Goal: Task Accomplishment & Management: Complete application form

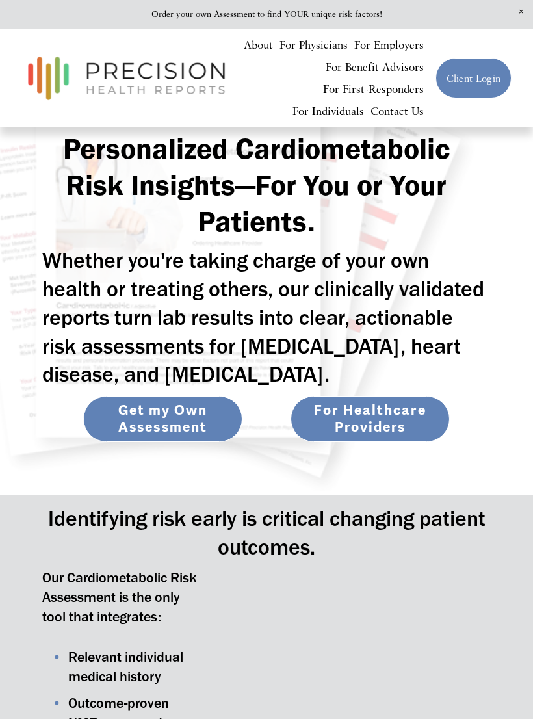
scroll to position [48, 0]
click at [0, 0] on div at bounding box center [0, 0] width 0 height 0
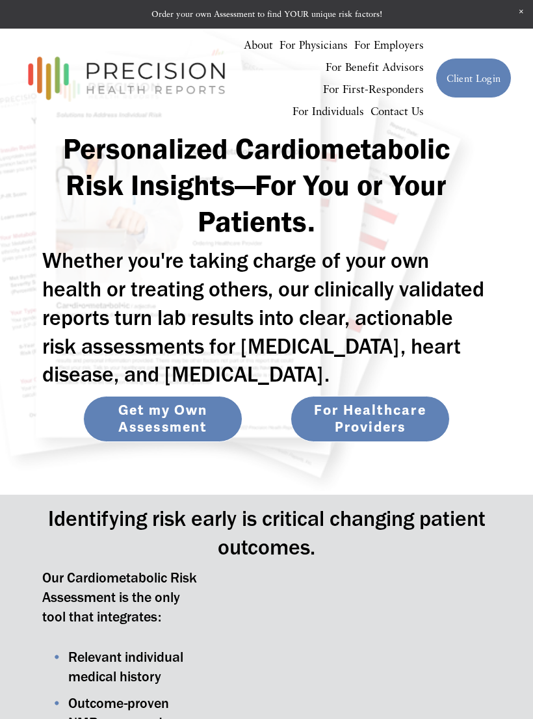
click at [0, 0] on div at bounding box center [0, 0] width 0 height 0
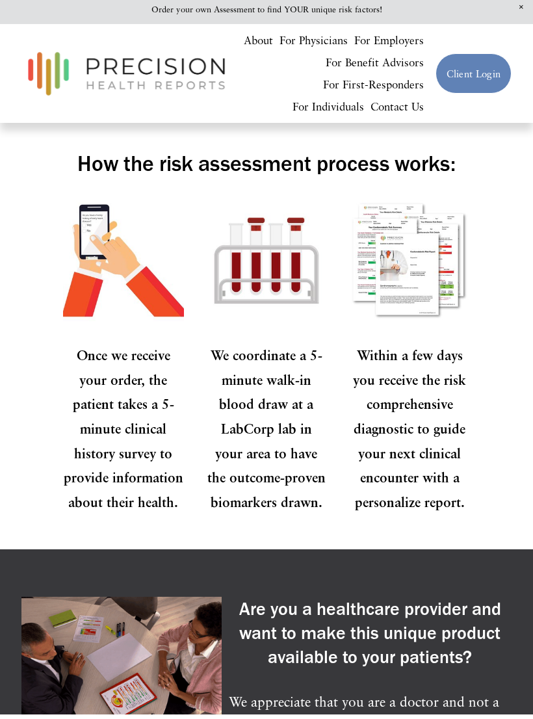
scroll to position [1509, 0]
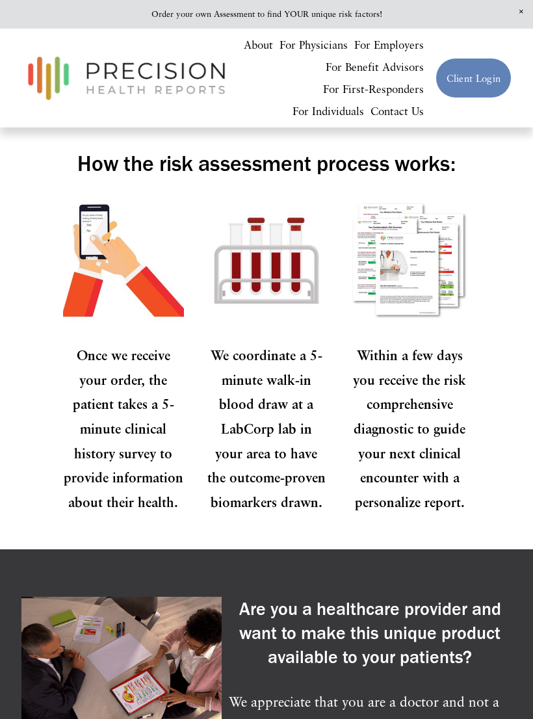
click at [0, 0] on div at bounding box center [0, 0] width 0 height 0
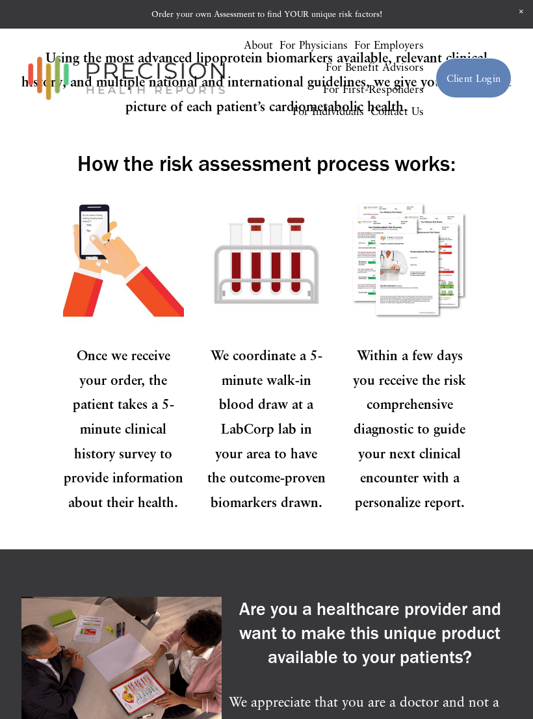
click at [247, 668] on link "Client Login" at bounding box center [266, 666] width 137 height 44
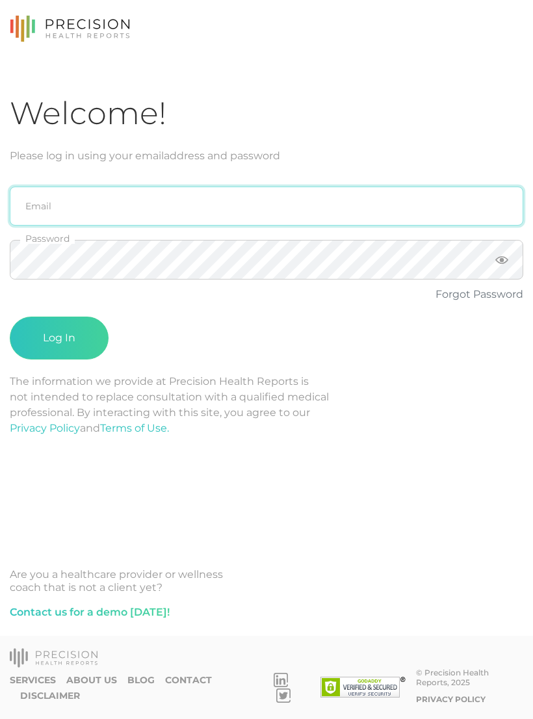
type input "[PERSON_NAME][EMAIL_ADDRESS][PERSON_NAME][DOMAIN_NAME]"
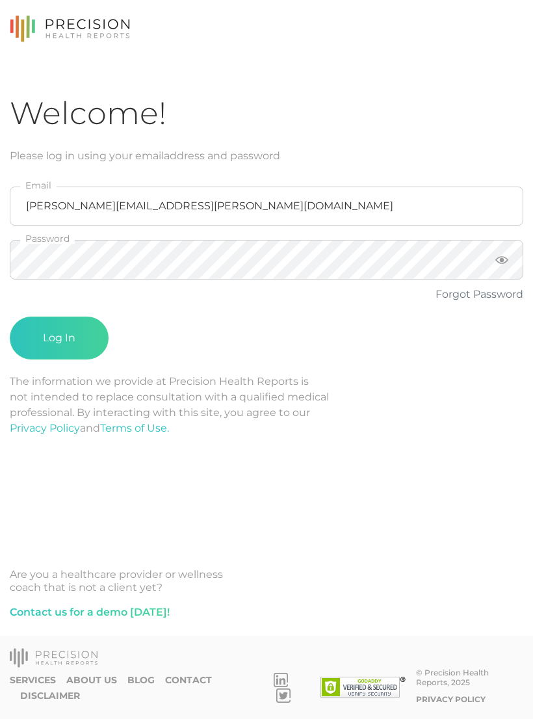
click at [59, 338] on button "Log In" at bounding box center [59, 338] width 99 height 43
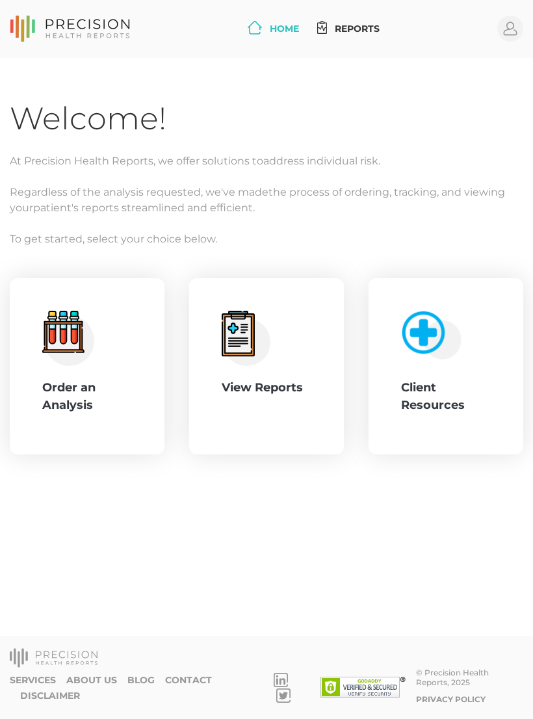
click at [103, 406] on div "Order an Analysis" at bounding box center [87, 396] width 90 height 35
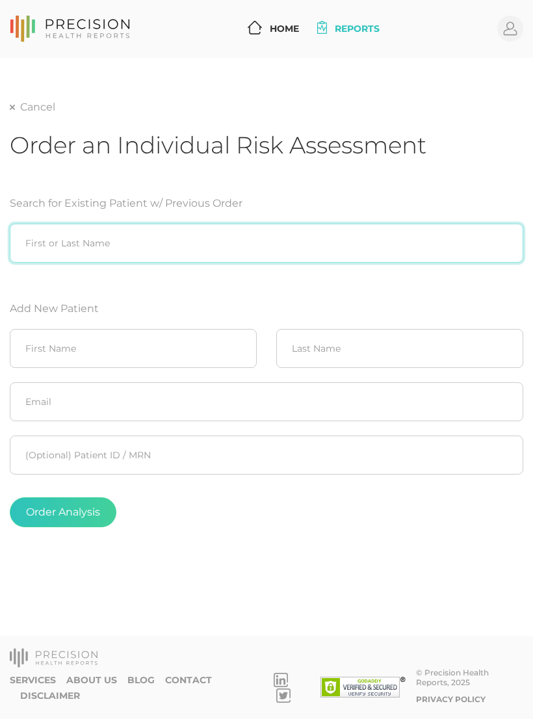
click at [195, 231] on input "search" at bounding box center [267, 243] width 514 height 39
type input "Regan Watts"
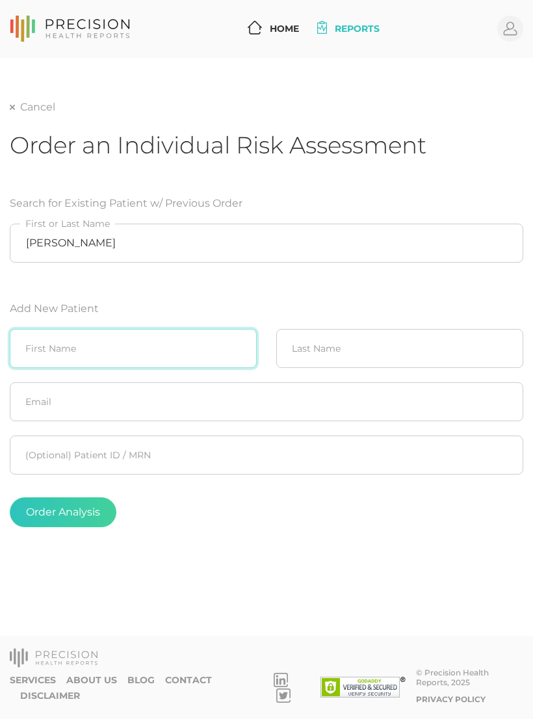
click at [168, 338] on input "text" at bounding box center [133, 348] width 247 height 39
type input "Regan"
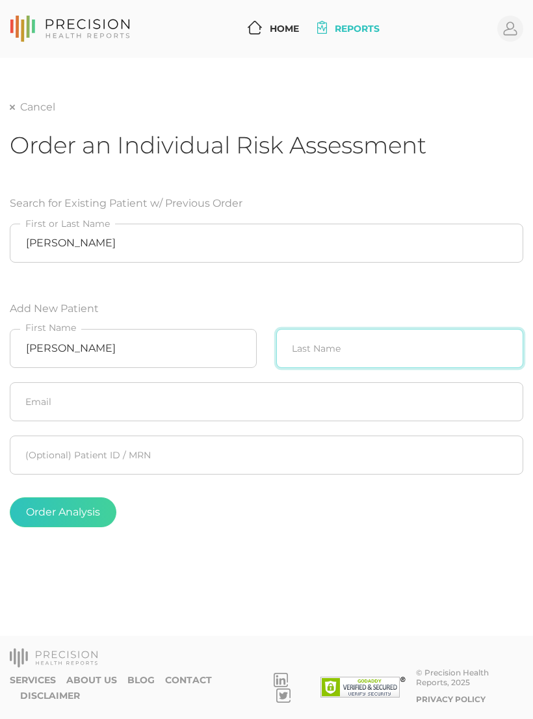
click at [328, 338] on input "text" at bounding box center [399, 348] width 247 height 39
type input "Watts"
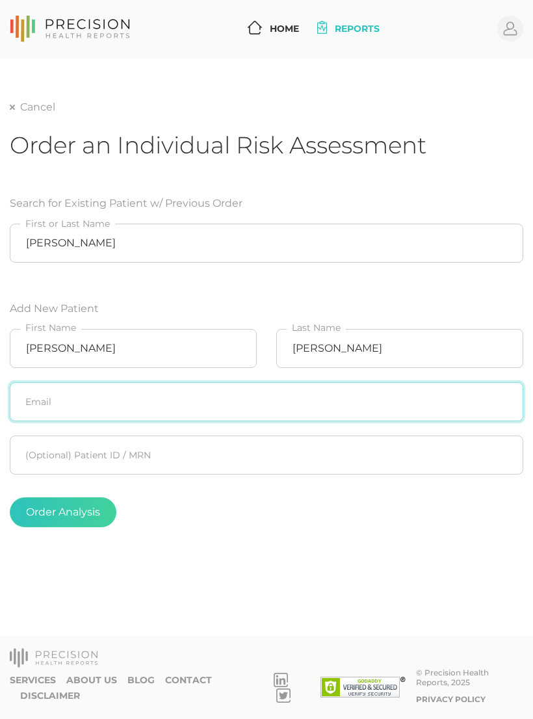
click at [182, 406] on input "text" at bounding box center [267, 401] width 514 height 39
type input "Regan.watts@roserockdev.com"
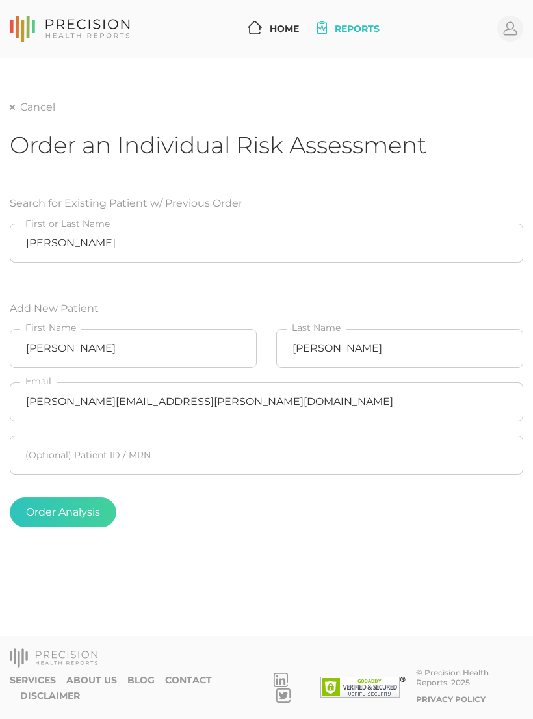
click at [413, 278] on form "Search for Existing Patient w/ Previous Order Regan Watts First or Last Name Ad…" at bounding box center [267, 361] width 514 height 363
click at [77, 513] on button "Order Analysis" at bounding box center [63, 512] width 107 height 30
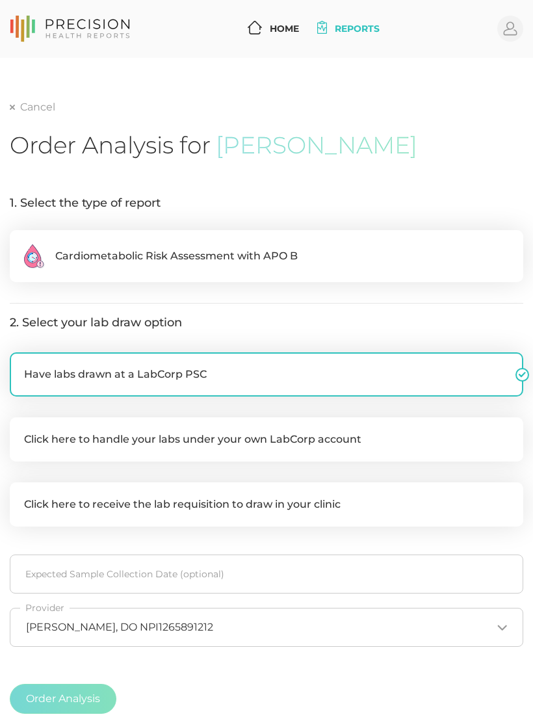
click at [253, 245] on label ".cls-2{fill:#fa759e}.cls-4{fill:#ffd7e5}.cls-8{fill:#3a2c60} Cardiometabolic Ri…" at bounding box center [267, 256] width 514 height 52
click at [20, 243] on input ".cls-2{fill:#fa759e}.cls-4{fill:#ffd7e5}.cls-8{fill:#3a2c60} Cardiometabolic Ri…" at bounding box center [15, 236] width 10 height 13
radio input "true"
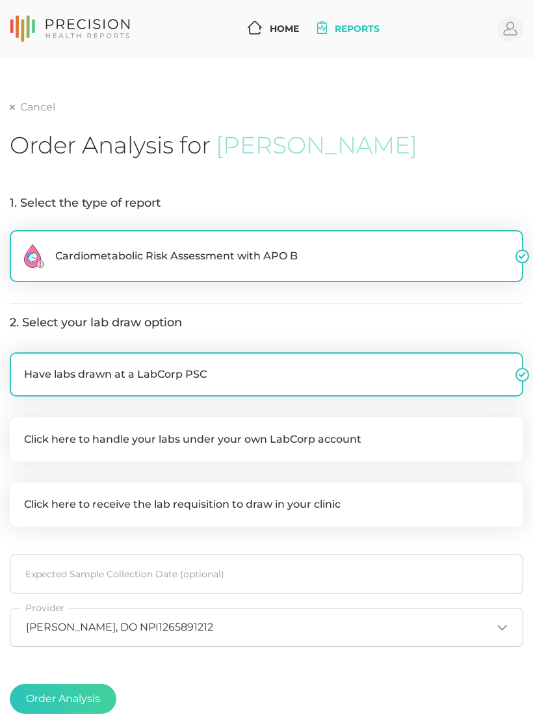
click at [243, 433] on label "Click here to handle your labs under your own LabCorp account" at bounding box center [267, 439] width 514 height 44
click at [20, 430] on input "Click here to handle your labs under your own LabCorp account" at bounding box center [15, 423] width 10 height 13
checkbox input "true"
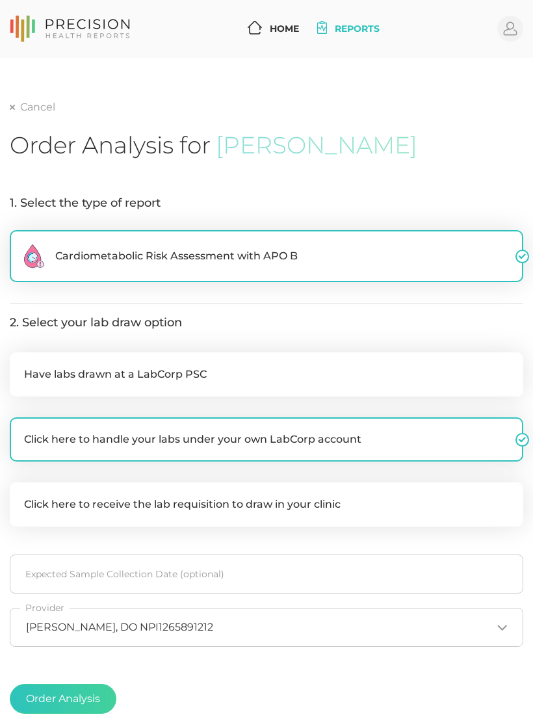
checkbox input "false"
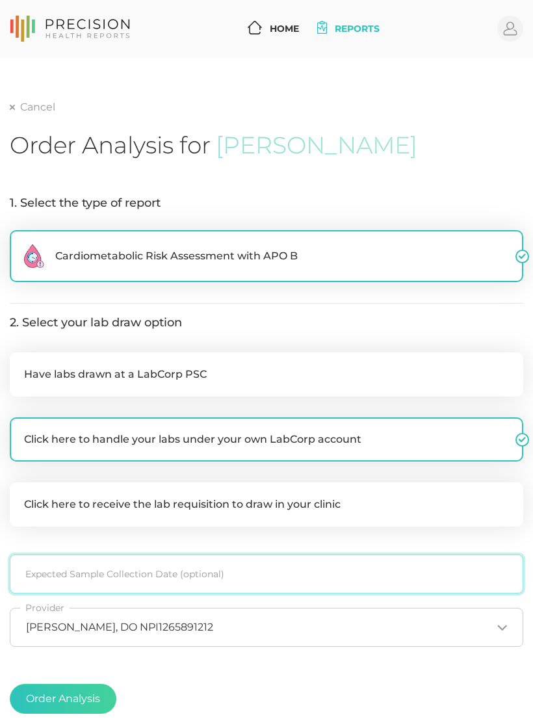
click at [165, 570] on input at bounding box center [267, 574] width 514 height 39
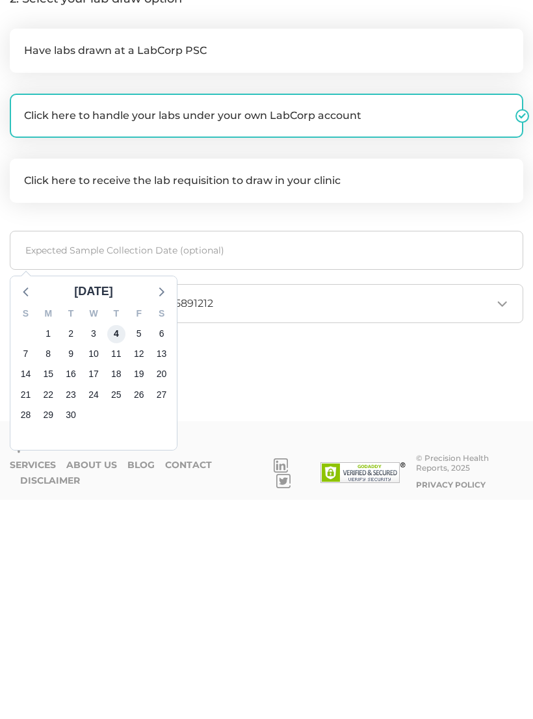
click at [122, 544] on span "4" at bounding box center [116, 553] width 18 height 18
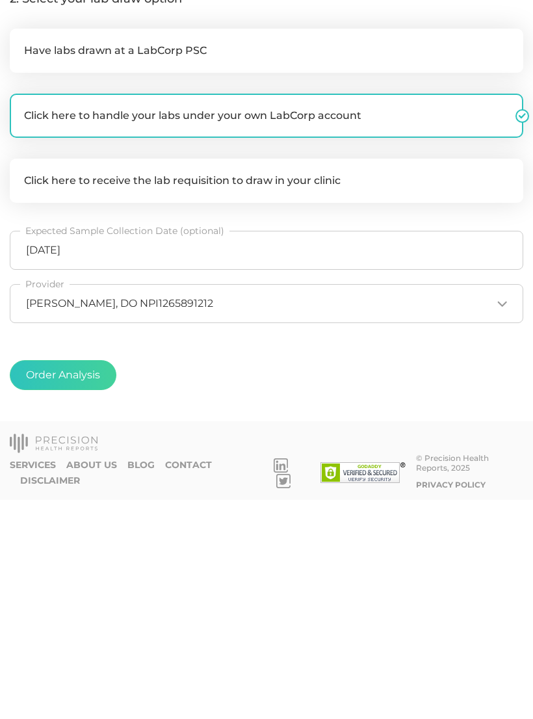
scroll to position [110, 0]
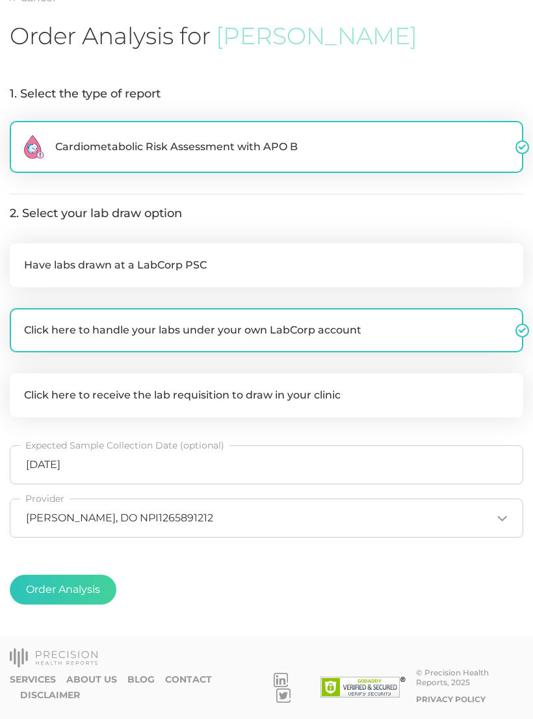
click at [85, 585] on button "Order Analysis" at bounding box center [63, 590] width 107 height 30
radio input "false"
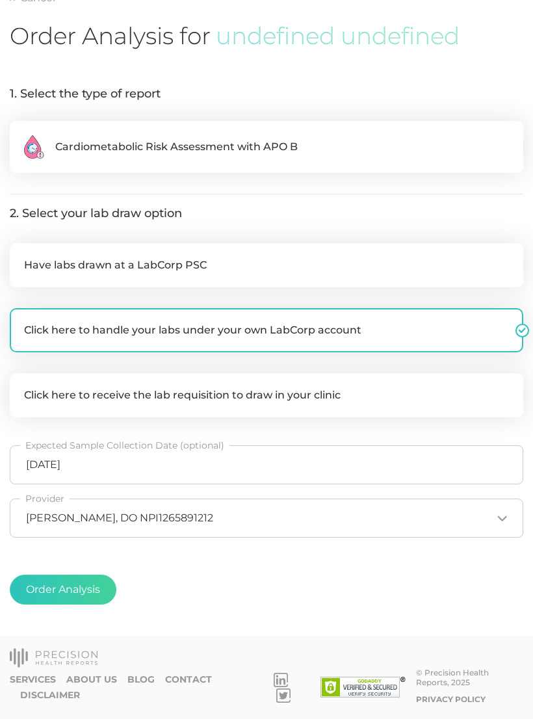
scroll to position [20, 0]
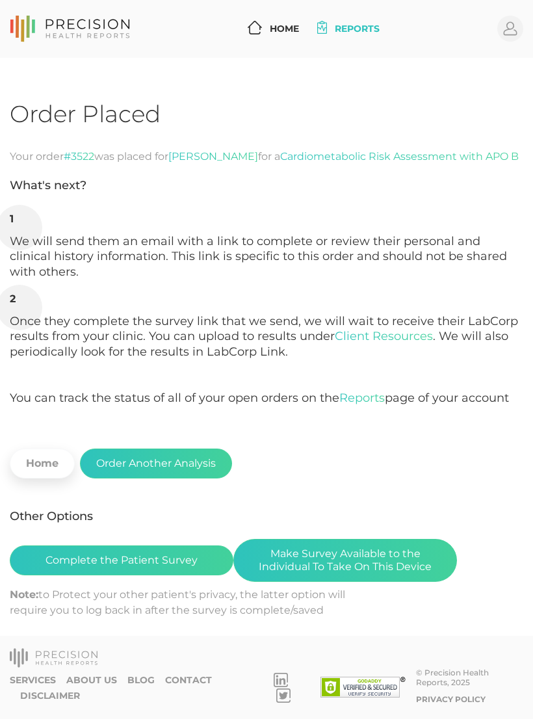
click at [391, 539] on button "Make Survey Available to the Individual To Take On This Device" at bounding box center [345, 560] width 224 height 43
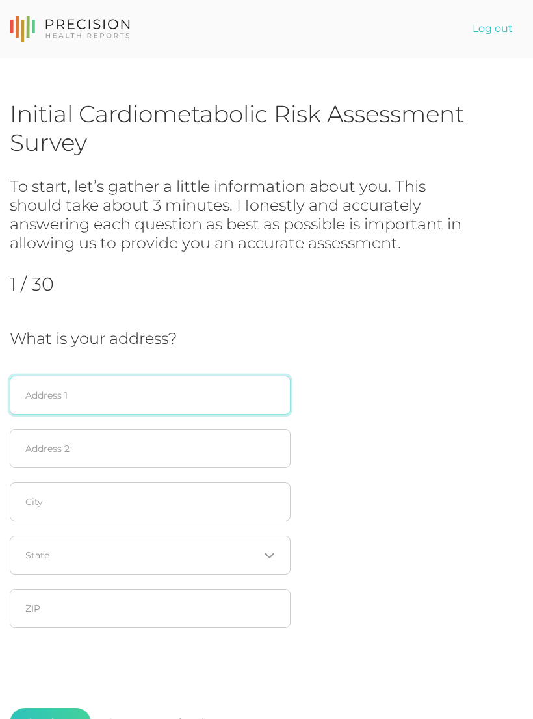
click at [171, 385] on input "text" at bounding box center [150, 395] width 281 height 39
click at [254, 407] on input "5818" at bounding box center [150, 395] width 281 height 39
type input "5818 E 101st Pl"
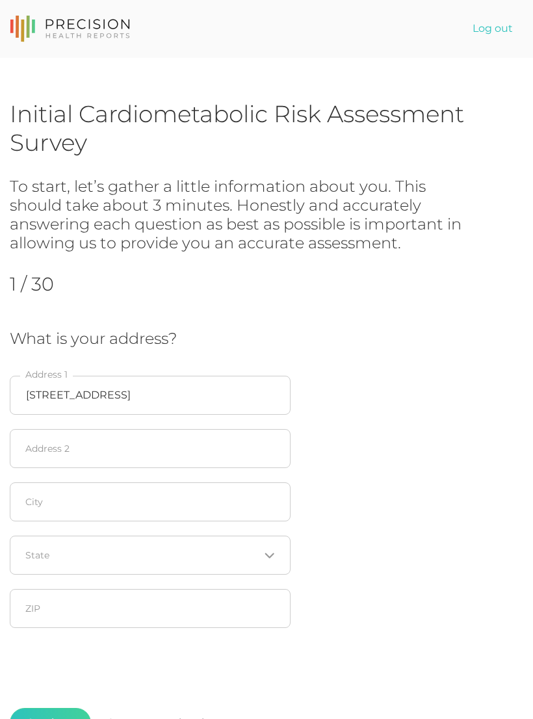
click at [471, 427] on div "What is your address? 5818 E 101st Pl Address 1 Address 2 City Loading... State…" at bounding box center [267, 483] width 514 height 306
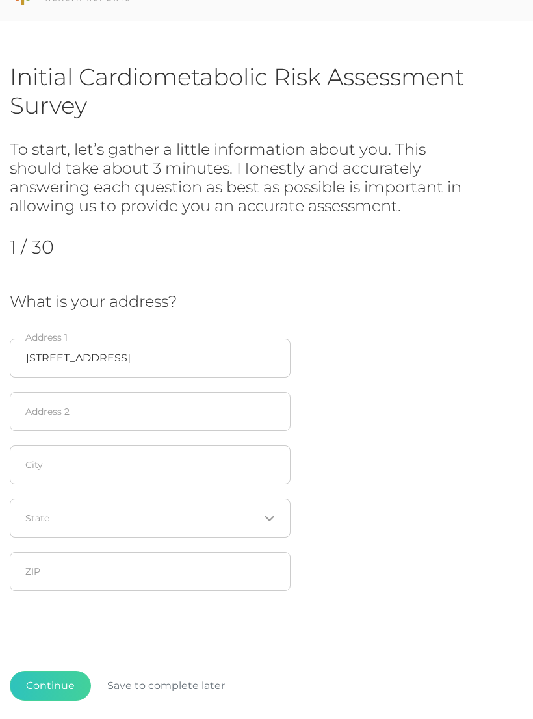
scroll to position [37, 0]
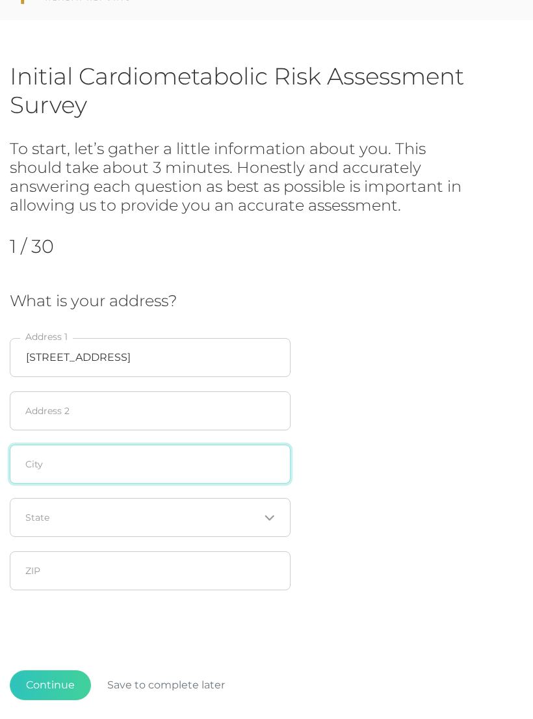
click at [116, 462] on input "text" at bounding box center [150, 464] width 281 height 39
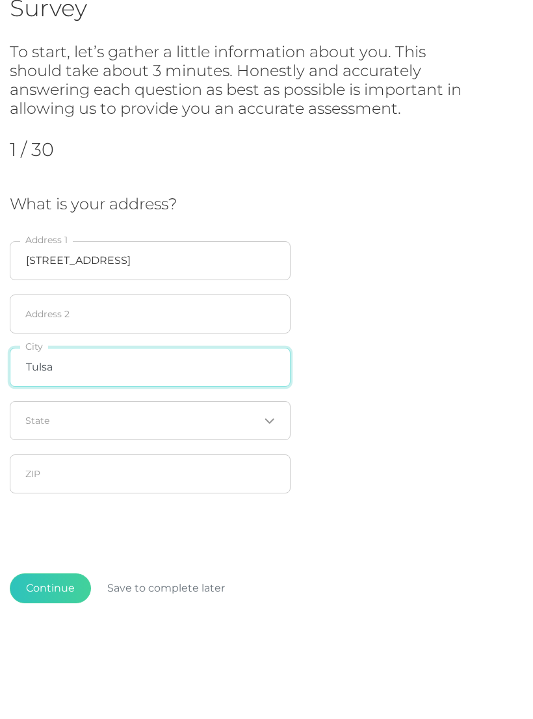
type input "Tulsa"
click at [208, 512] on input "Search for option" at bounding box center [142, 518] width 233 height 13
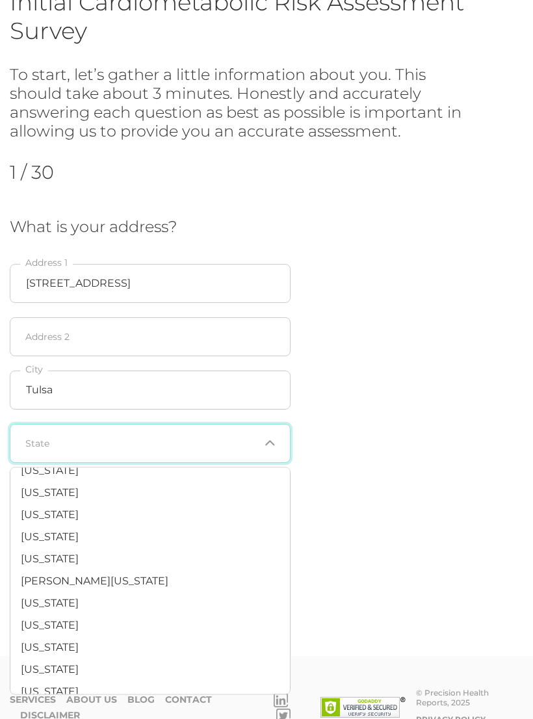
scroll to position [431, 0]
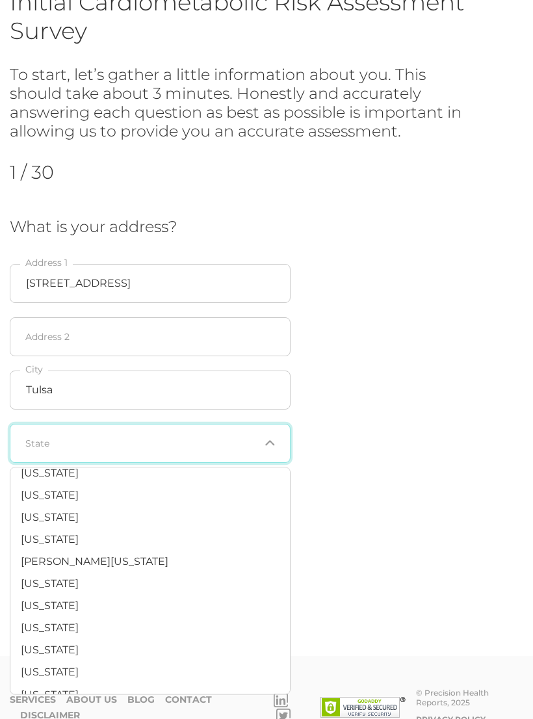
click at [482, 585] on div "Continue Save to complete later" at bounding box center [267, 618] width 514 height 96
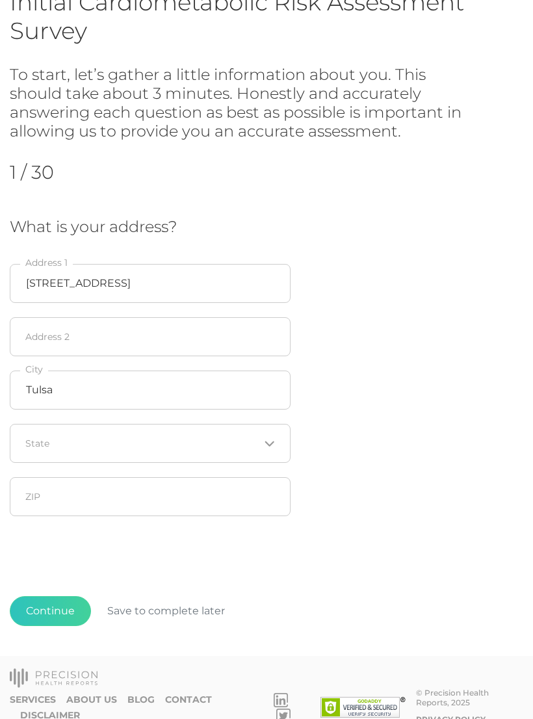
click at [284, 442] on div "Loading..." at bounding box center [150, 443] width 281 height 39
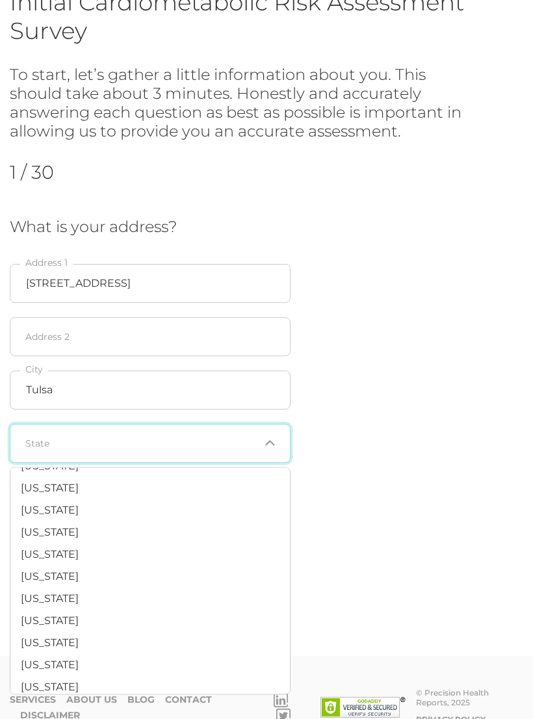
scroll to position [823, 0]
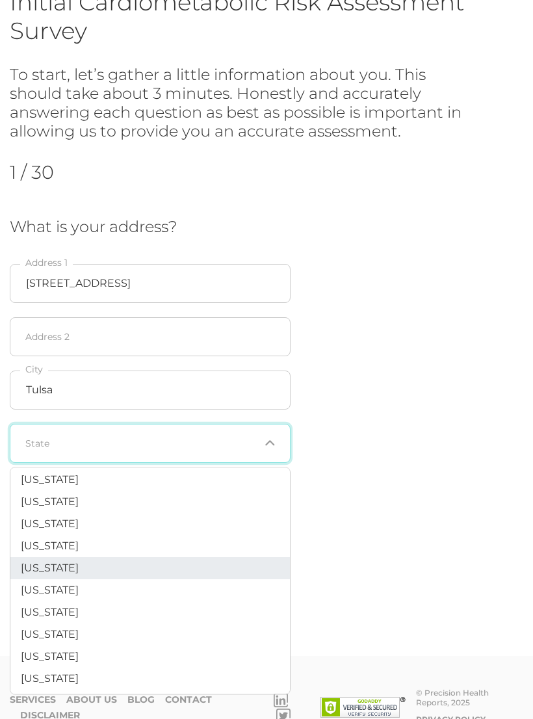
click at [155, 558] on li "Oklahoma" at bounding box center [150, 569] width 280 height 22
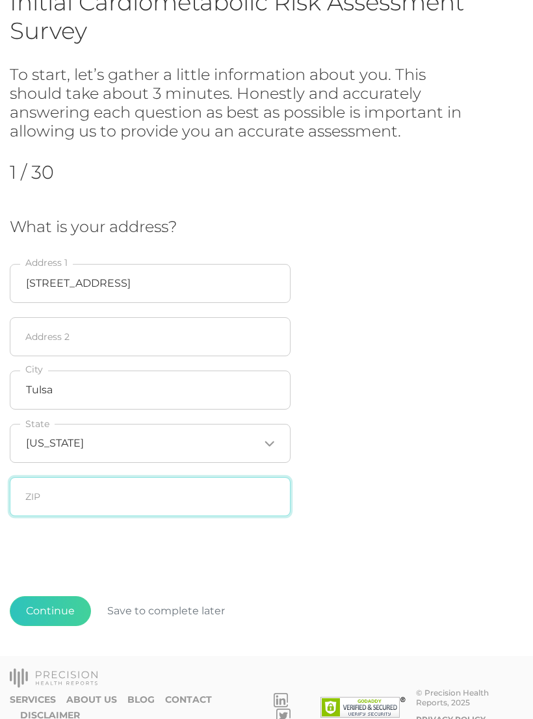
click at [230, 482] on input "text" at bounding box center [150, 496] width 281 height 39
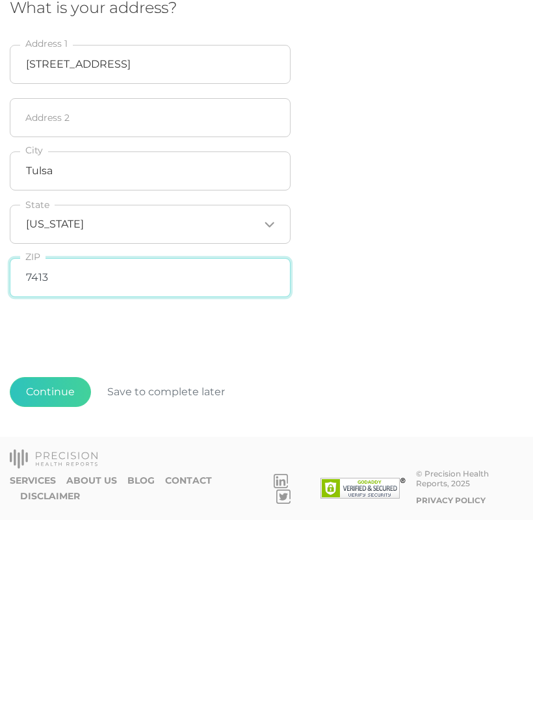
type input "74137"
click at [52, 576] on button "Continue" at bounding box center [50, 591] width 81 height 30
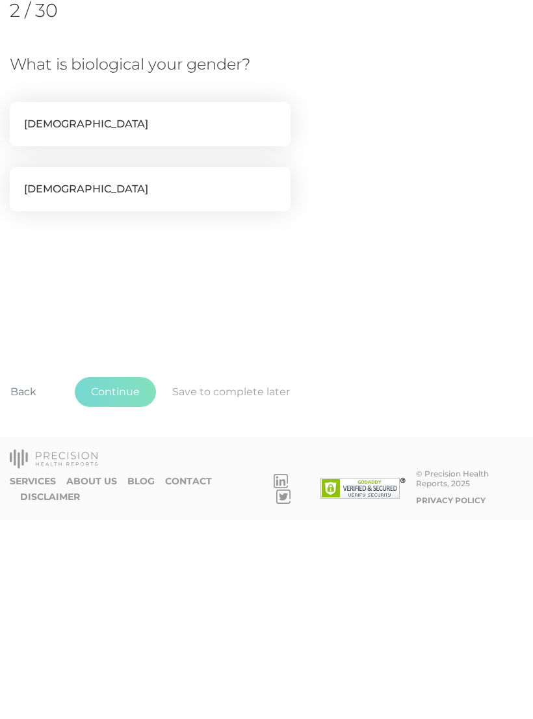
scroll to position [0, 0]
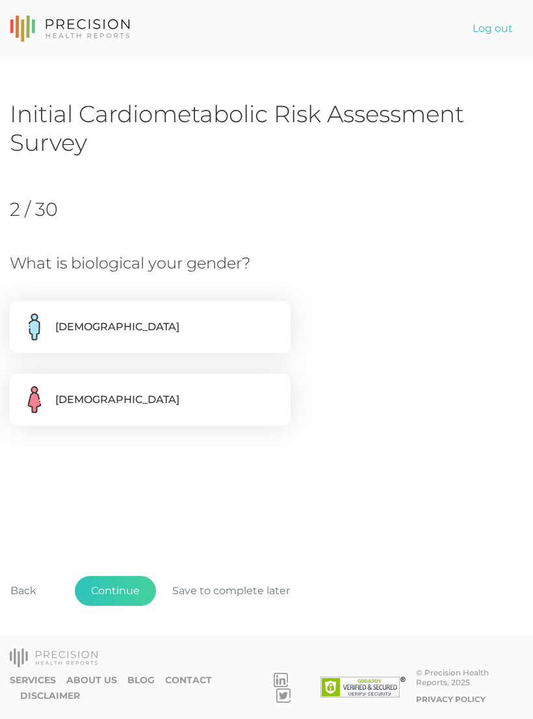
click at [176, 395] on label "Female" at bounding box center [150, 400] width 281 height 52
click at [20, 387] on input "Female" at bounding box center [15, 380] width 10 height 13
radio input "true"
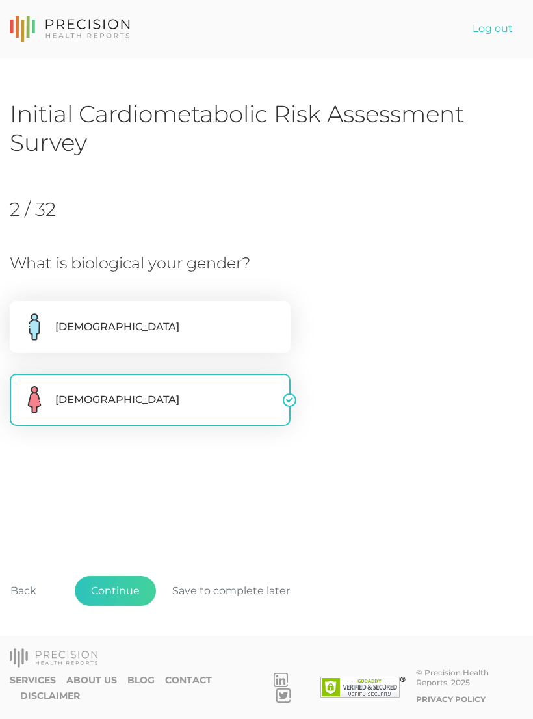
click at [122, 606] on button "Continue" at bounding box center [115, 591] width 81 height 30
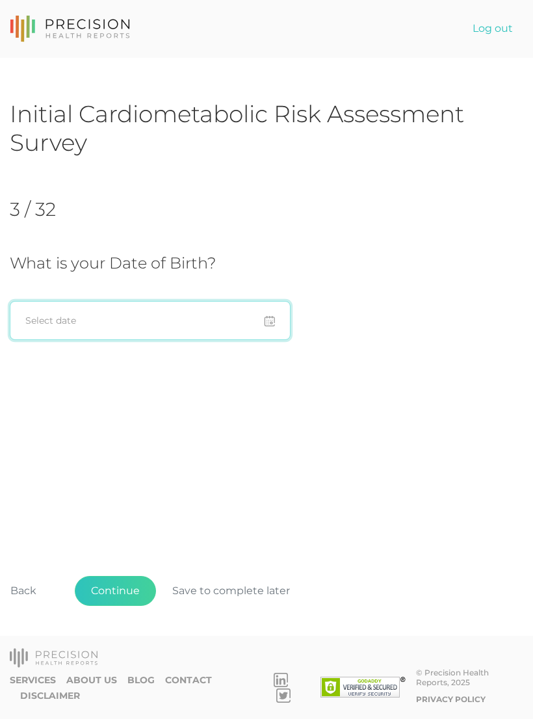
click at [130, 311] on input at bounding box center [150, 320] width 281 height 39
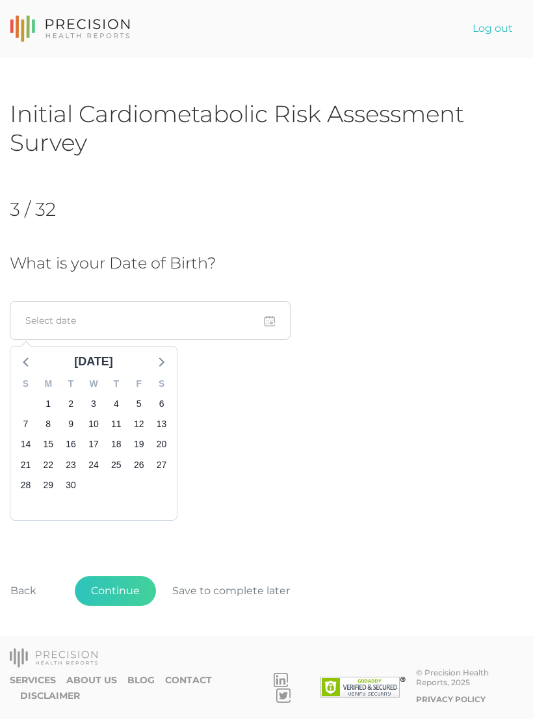
click at [99, 357] on div "September 2025" at bounding box center [93, 362] width 49 height 18
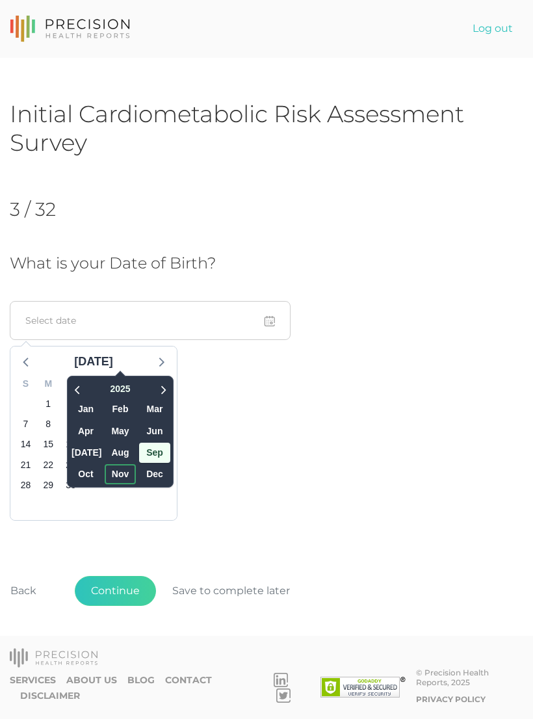
click at [105, 469] on span "Nov" at bounding box center [120, 474] width 31 height 20
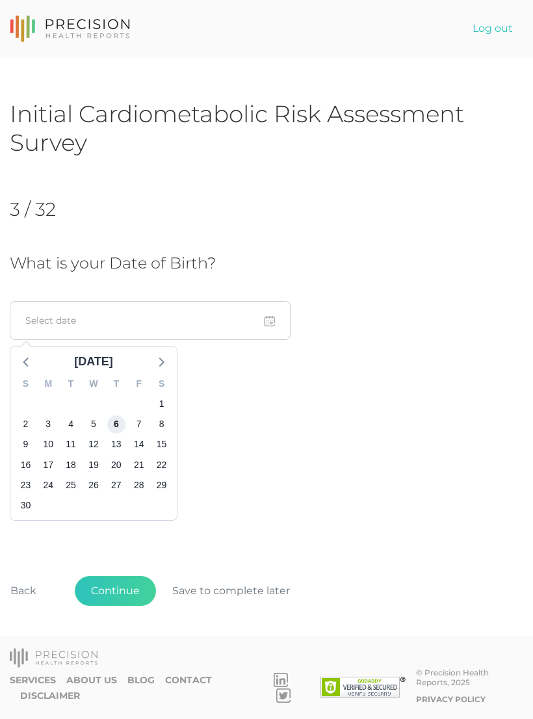
click at [115, 421] on span "6" at bounding box center [116, 425] width 18 height 18
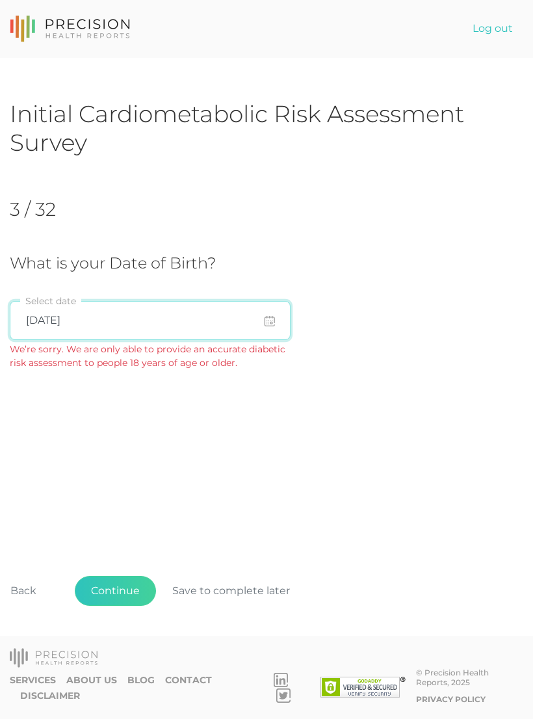
click at [170, 317] on input "11/06/2025" at bounding box center [150, 320] width 281 height 39
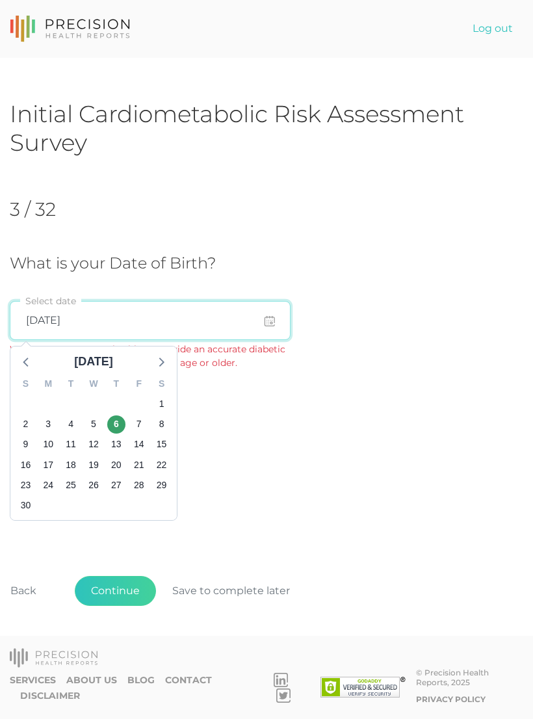
click at [271, 319] on input "11/06/2025" at bounding box center [150, 320] width 281 height 39
click at [105, 364] on div "November 2025" at bounding box center [93, 362] width 49 height 18
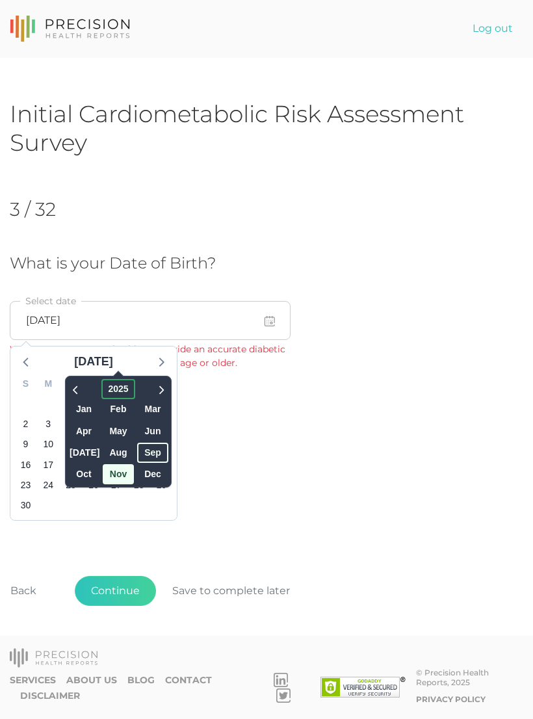
click at [102, 386] on span "2025" at bounding box center [118, 389] width 33 height 20
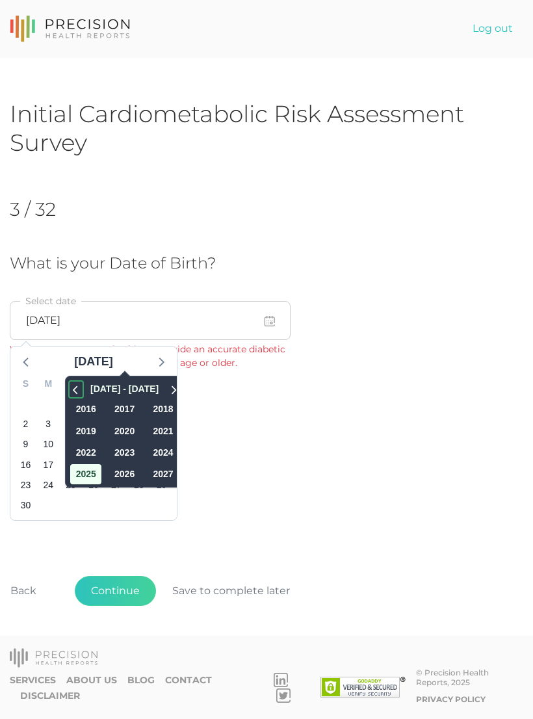
click at [70, 384] on icon at bounding box center [76, 390] width 13 height 16
click at [70, 389] on icon at bounding box center [76, 390] width 13 height 16
click at [70, 386] on icon at bounding box center [76, 390] width 13 height 16
click at [109, 451] on span "1987" at bounding box center [124, 453] width 31 height 20
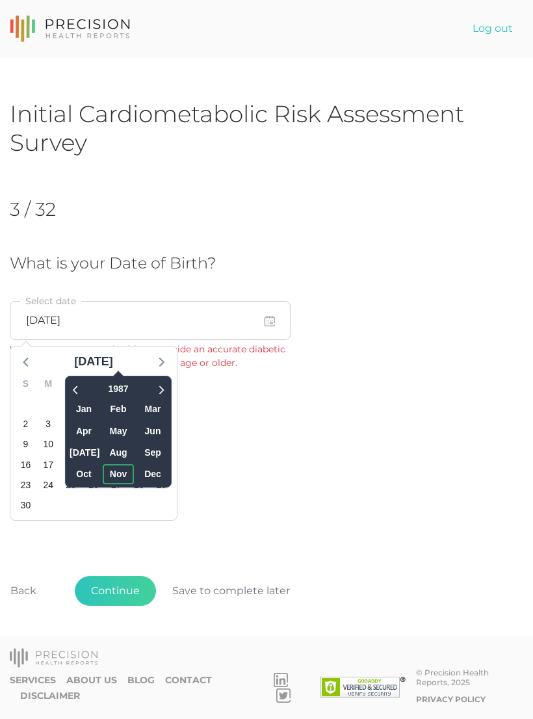
click at [103, 469] on span "Nov" at bounding box center [118, 474] width 31 height 20
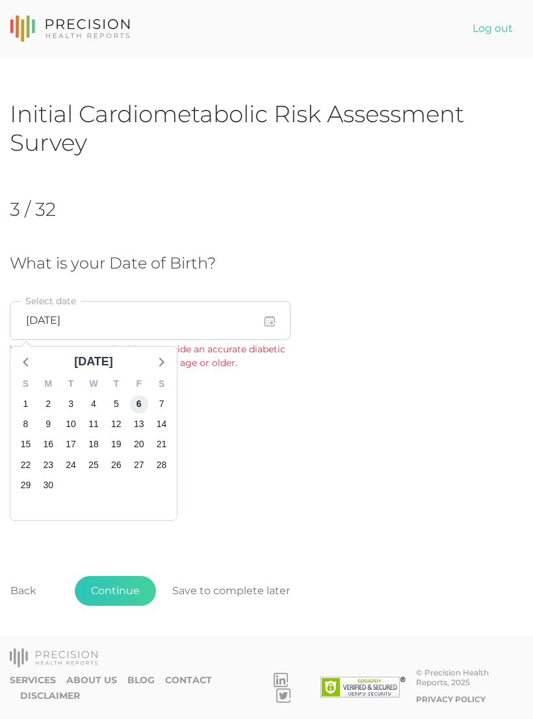
click at [140, 400] on span "6" at bounding box center [139, 404] width 18 height 18
type input "11/06/1987"
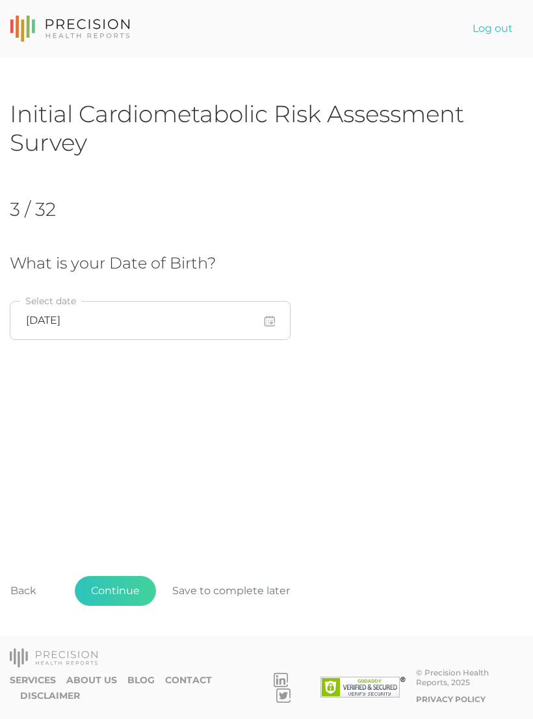
click at [122, 600] on button "Continue" at bounding box center [115, 591] width 81 height 30
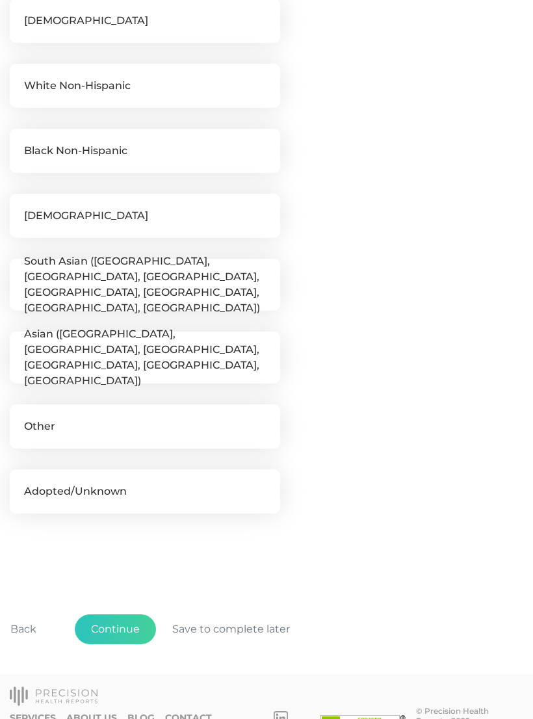
scroll to position [319, 0]
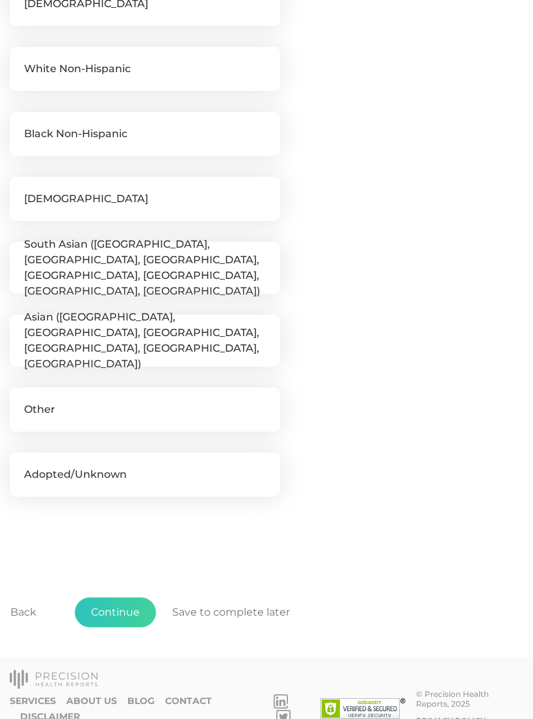
click at [125, 606] on button "Continue" at bounding box center [115, 613] width 81 height 30
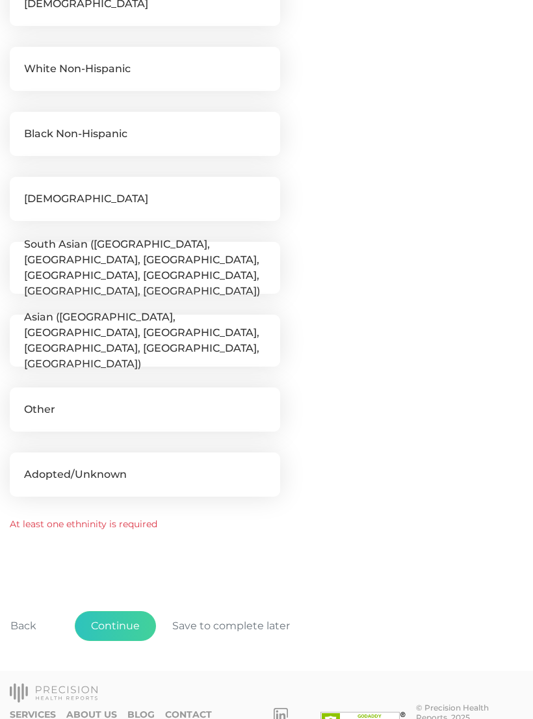
click at [213, 404] on label "Other" at bounding box center [145, 410] width 271 height 44
click at [20, 401] on input "Other" at bounding box center [15, 394] width 10 height 13
checkbox input "true"
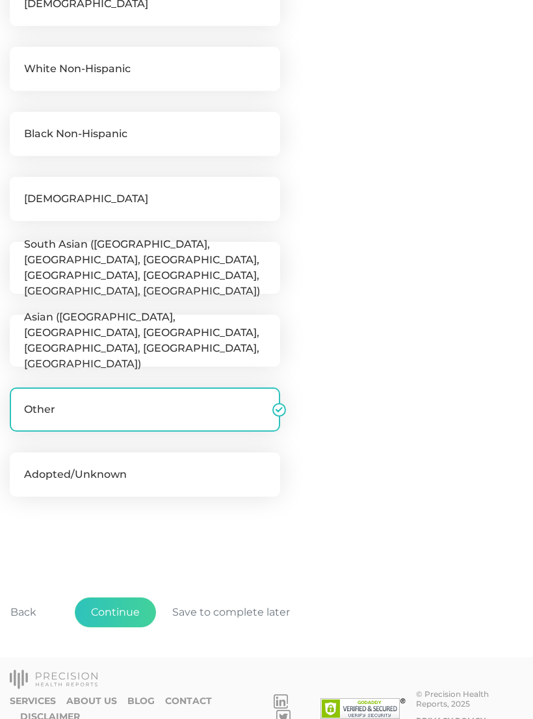
click at [124, 613] on button "Continue" at bounding box center [115, 613] width 81 height 30
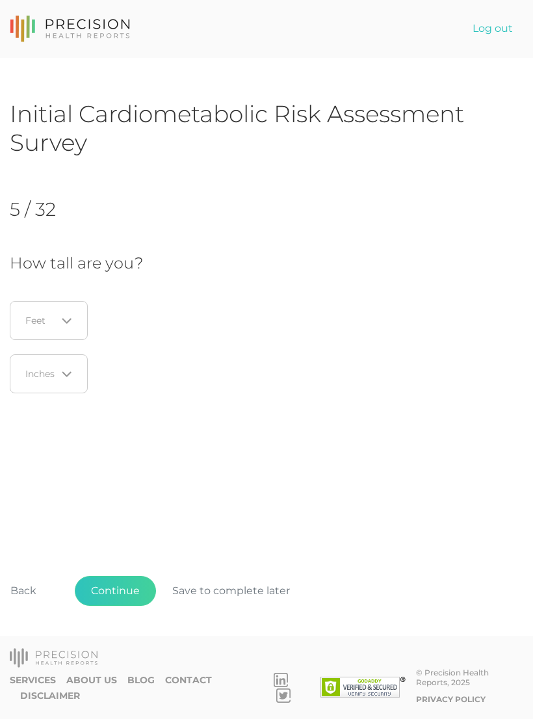
click at [38, 326] on input "Search for option" at bounding box center [41, 320] width 31 height 13
click at [378, 331] on div "How tall are you? Loading... Feet Loading... Inches" at bounding box center [267, 327] width 514 height 146
click at [235, 600] on button "Save to complete later" at bounding box center [231, 591] width 150 height 30
